Goal: Information Seeking & Learning: Learn about a topic

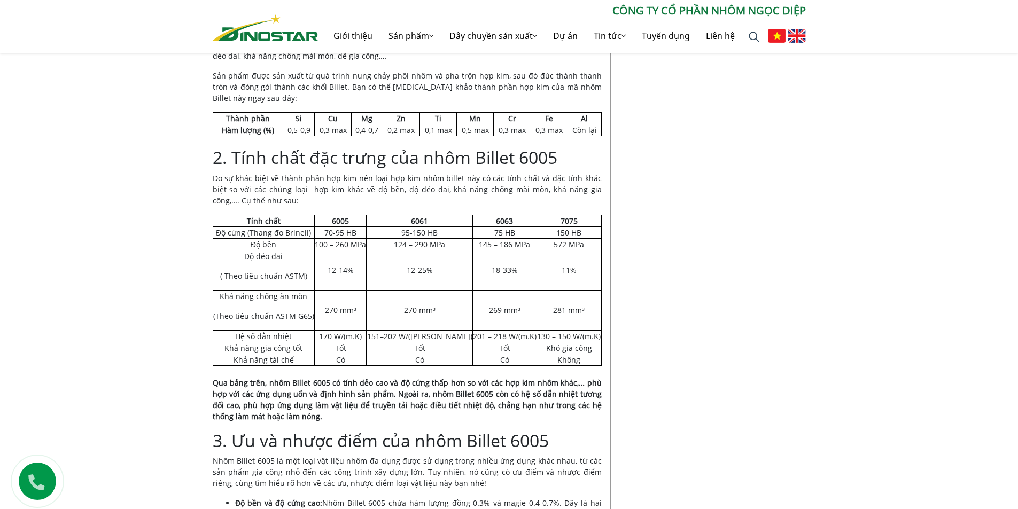
scroll to position [603, 0]
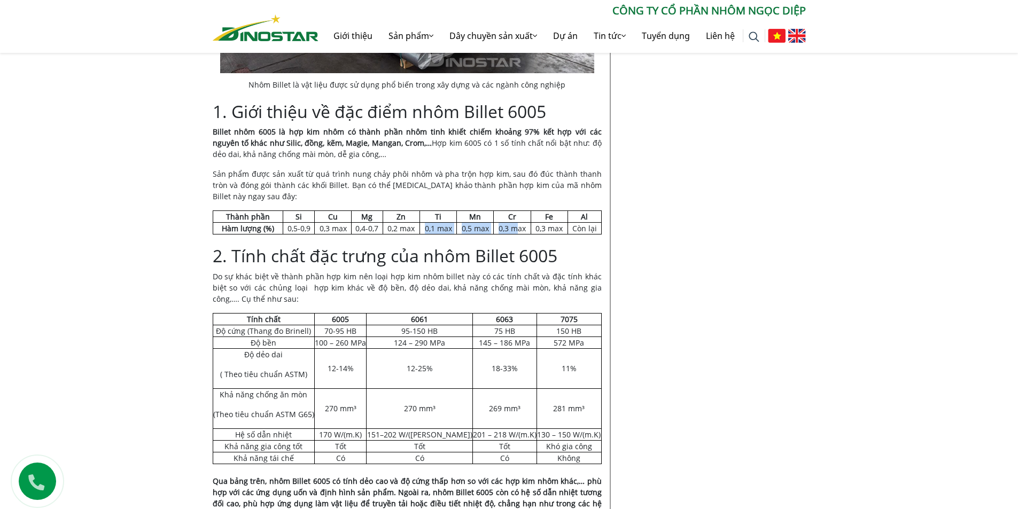
scroll to position [588, 0]
click at [518, 228] on tr "Hàm lượng (%) 0,5-0,9 0,3 max 0,4-0,7 0,2 max 0,1 max 0,5 max 0,3 max 0,3 max C…" at bounding box center [407, 229] width 388 height 12
click at [592, 223] on td "Còn lại" at bounding box center [584, 229] width 34 height 12
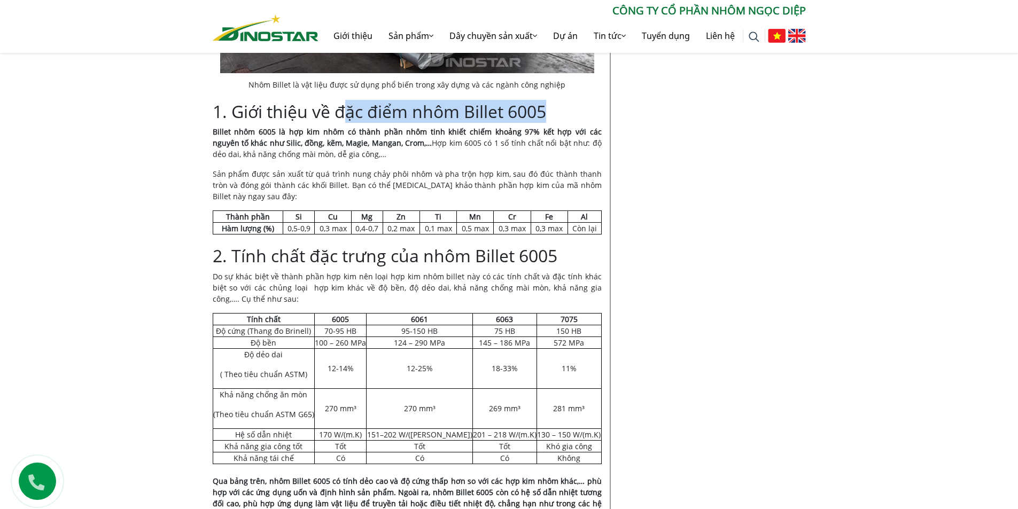
drag, startPoint x: 342, startPoint y: 115, endPoint x: 571, endPoint y: 113, distance: 229.2
click at [571, 113] on h2 "1. Giới thiệu về đặc điểm nhôm Billet 6005" at bounding box center [407, 111] width 389 height 20
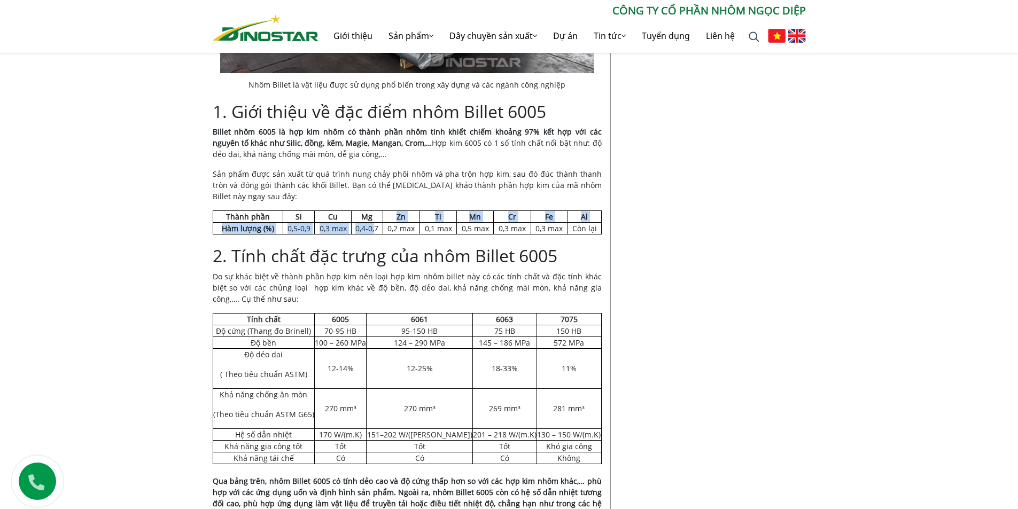
click at [379, 221] on tbody "Thành phần Si Cu Mg Zn Ti Mn Cr Fe Al Hàm lượng (%) 0,5-0,9 0,3 max 0,4-0,7 0,2…" at bounding box center [407, 223] width 388 height 24
click at [371, 225] on span "0,4-0,7" at bounding box center [366, 228] width 23 height 10
click at [367, 228] on span "0,4-0,7" at bounding box center [366, 228] width 23 height 10
click at [323, 229] on span "0,3 max" at bounding box center [332, 228] width 27 height 10
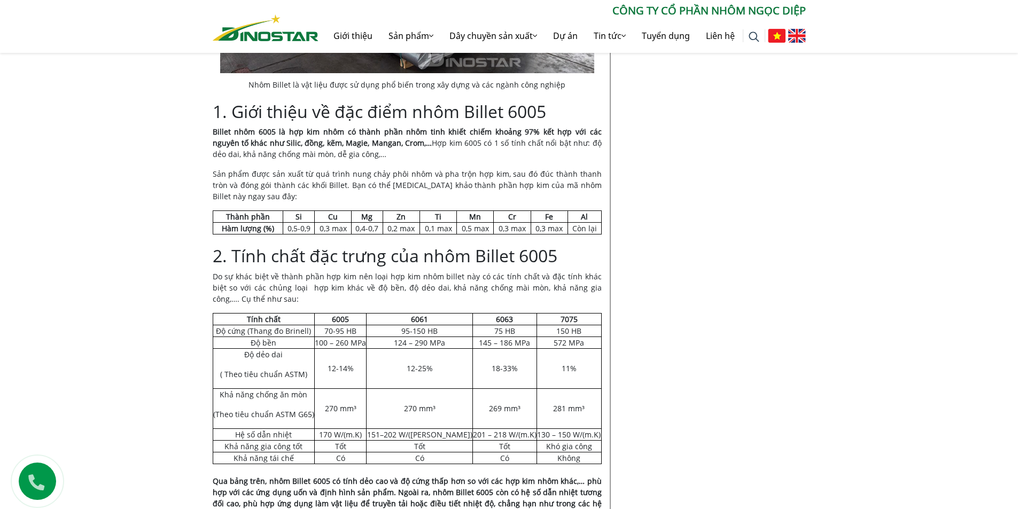
click at [289, 228] on span "0,5-0,9" at bounding box center [298, 228] width 23 height 10
click at [537, 230] on span "0,3 max" at bounding box center [548, 228] width 27 height 10
click at [559, 231] on span "0,3 max" at bounding box center [548, 228] width 27 height 10
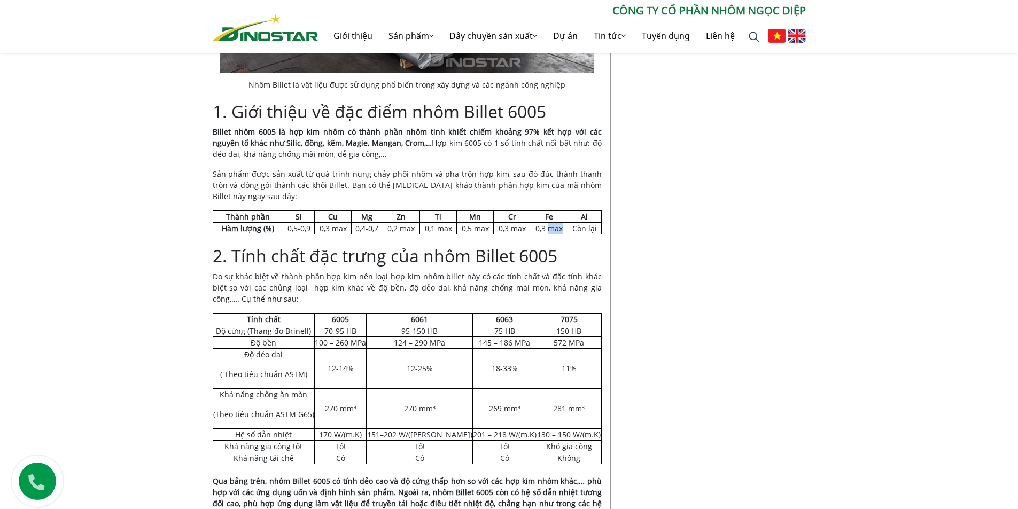
click at [559, 231] on span "0,3 max" at bounding box center [548, 228] width 27 height 10
